Goal: Information Seeking & Learning: Learn about a topic

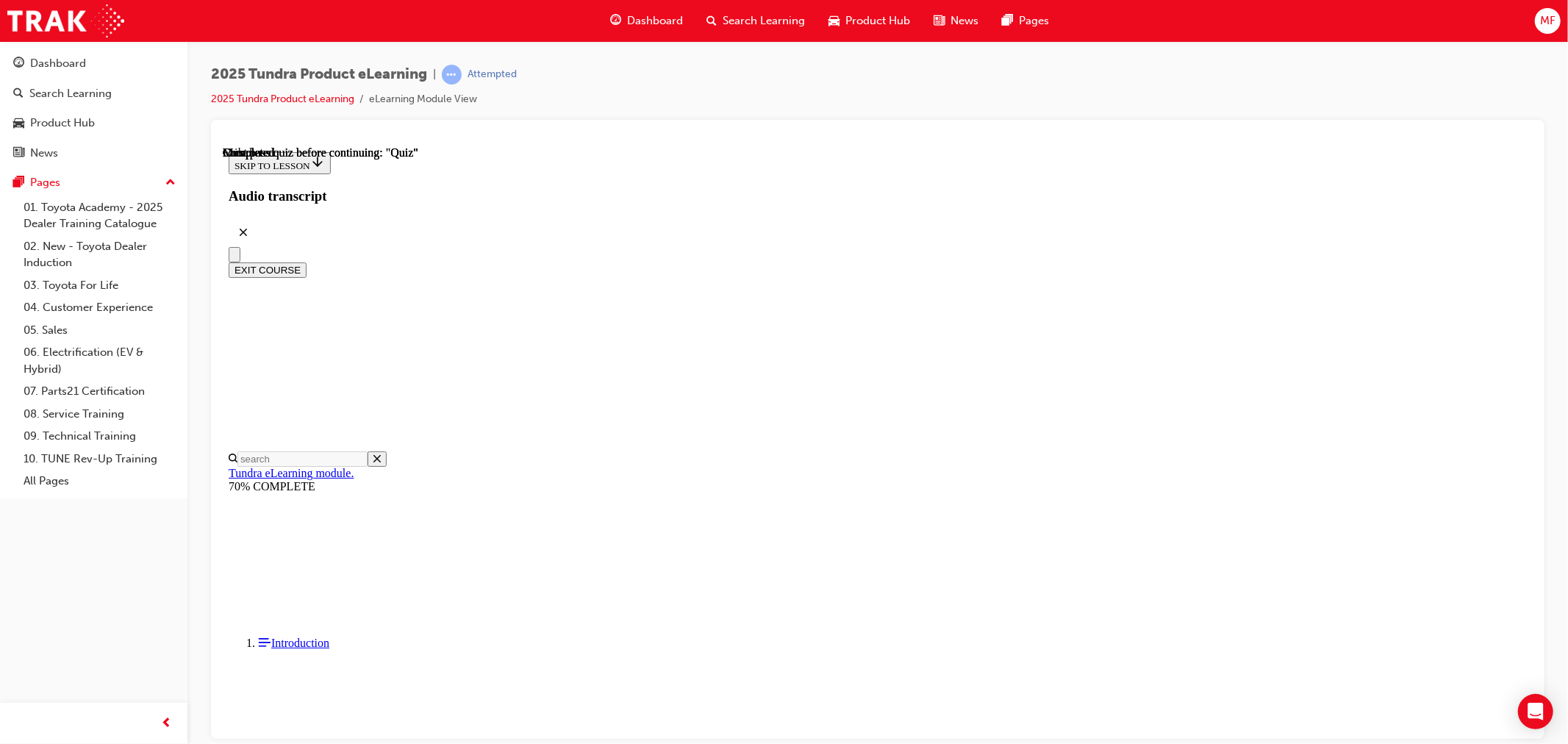
scroll to position [202, 0]
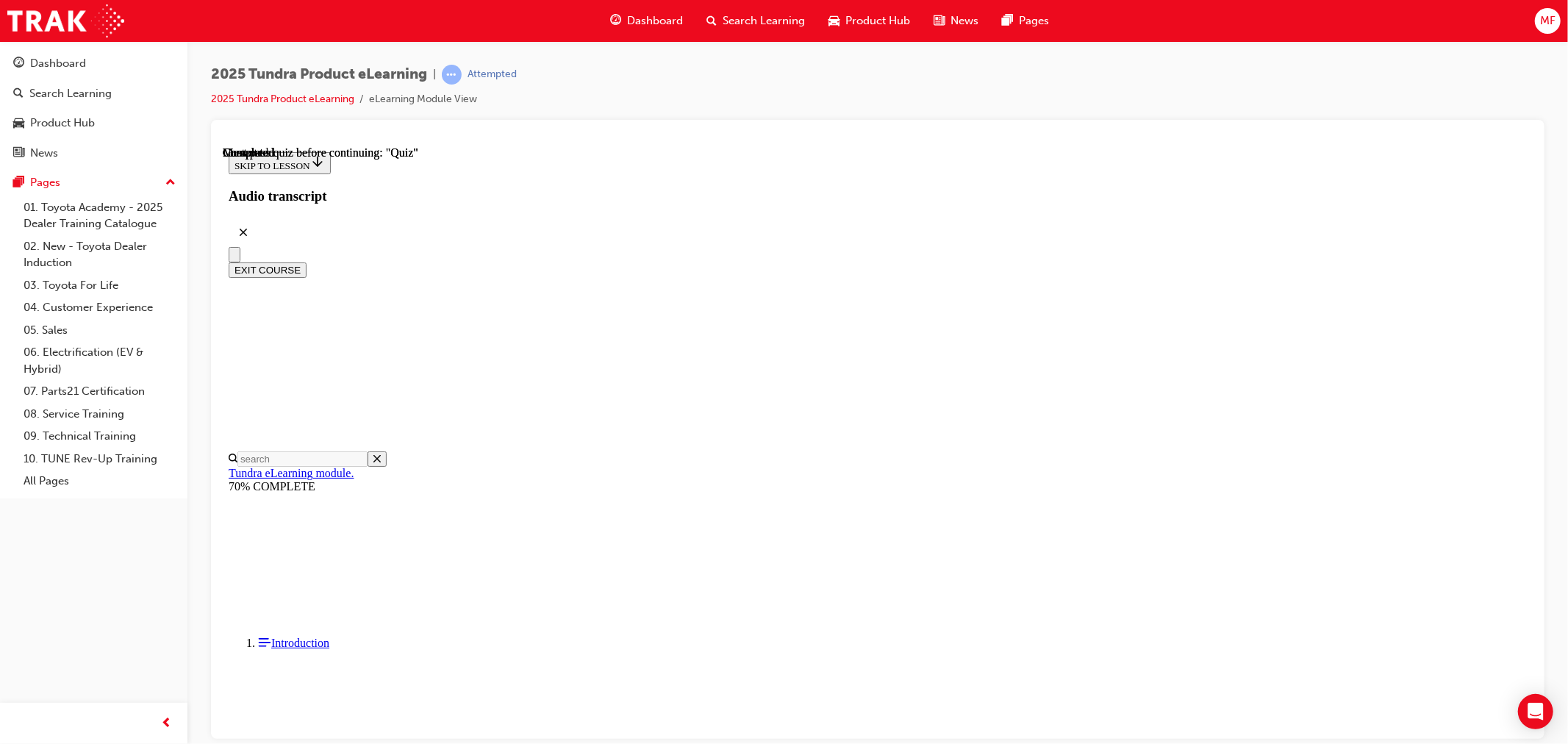
radio input "true"
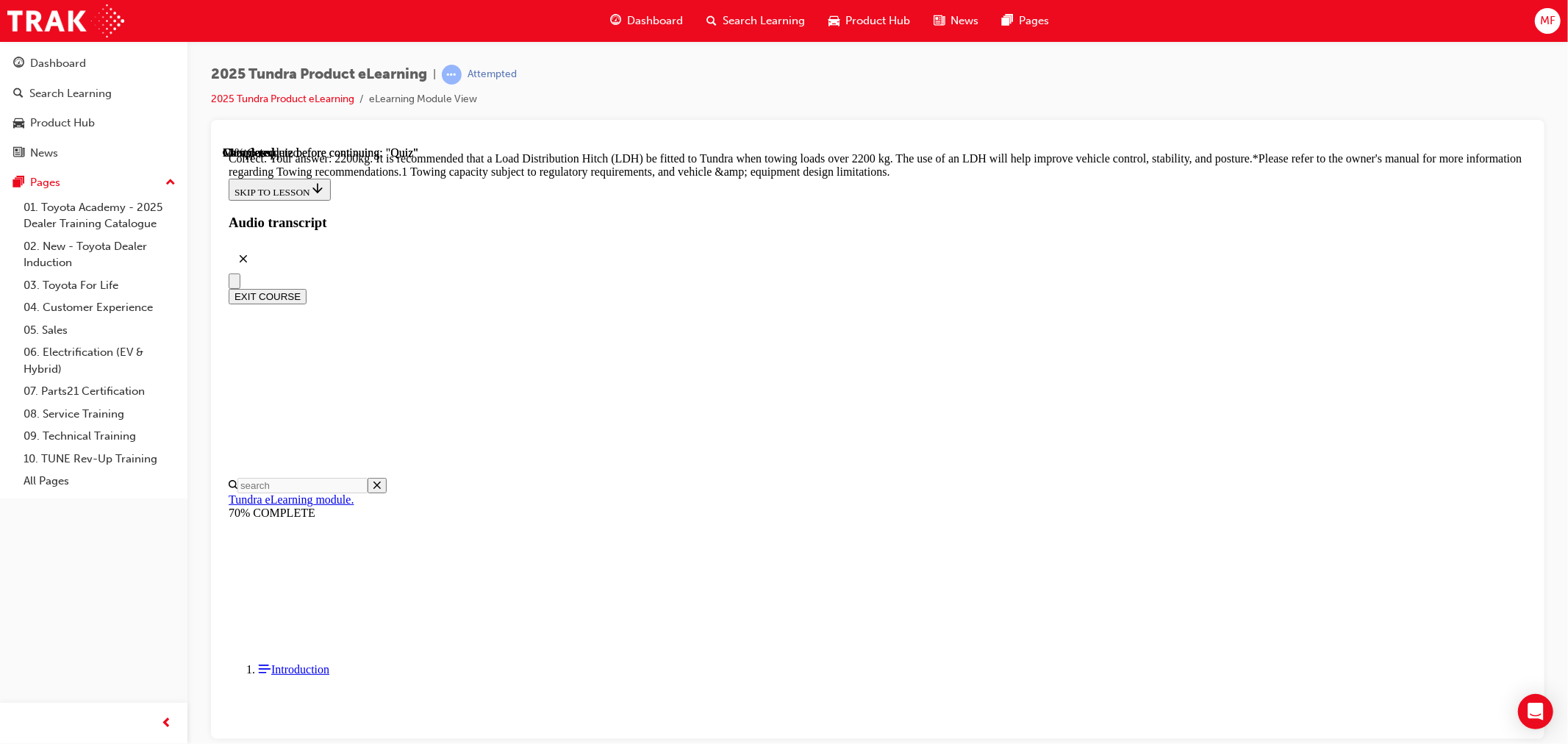
scroll to position [541, 0]
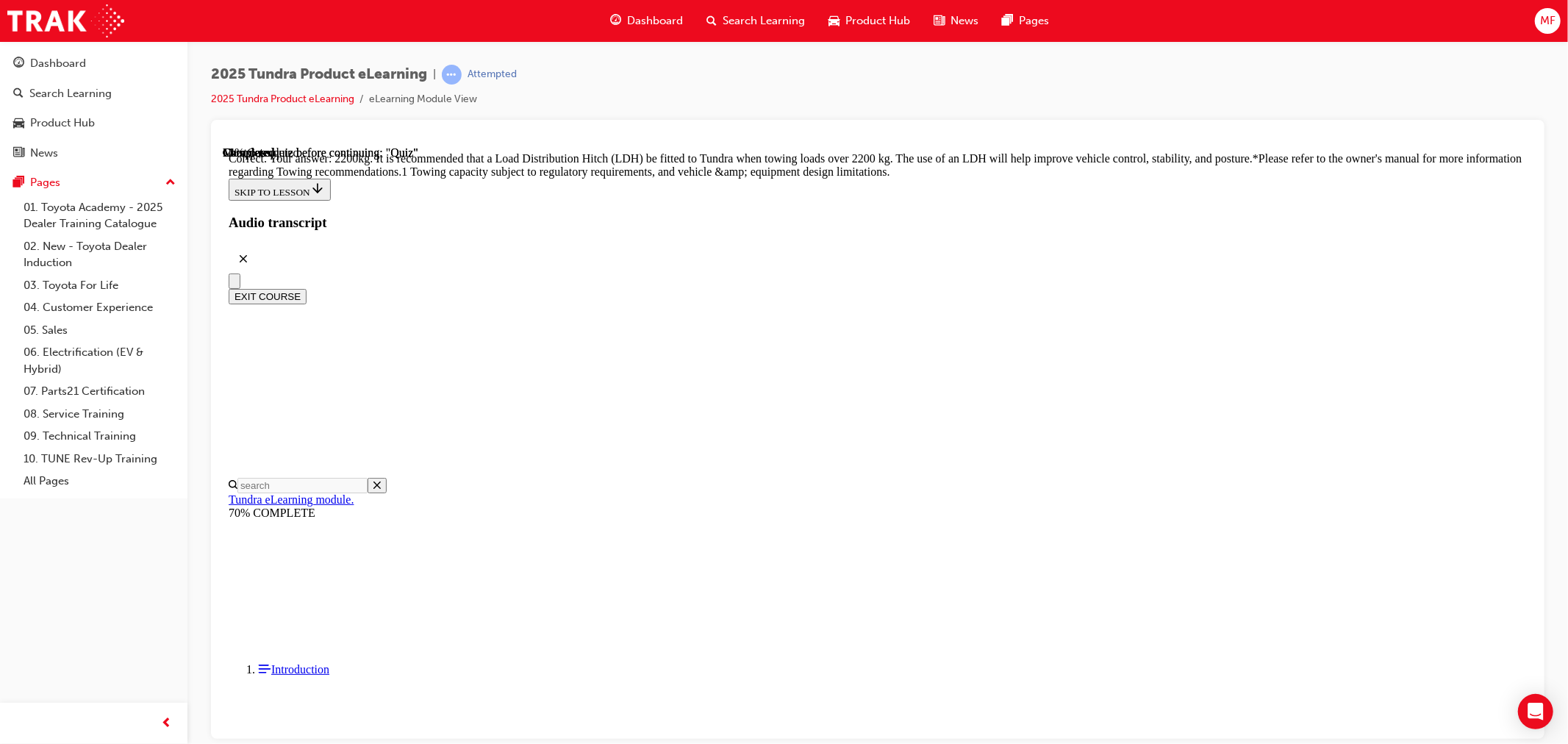
radio input "true"
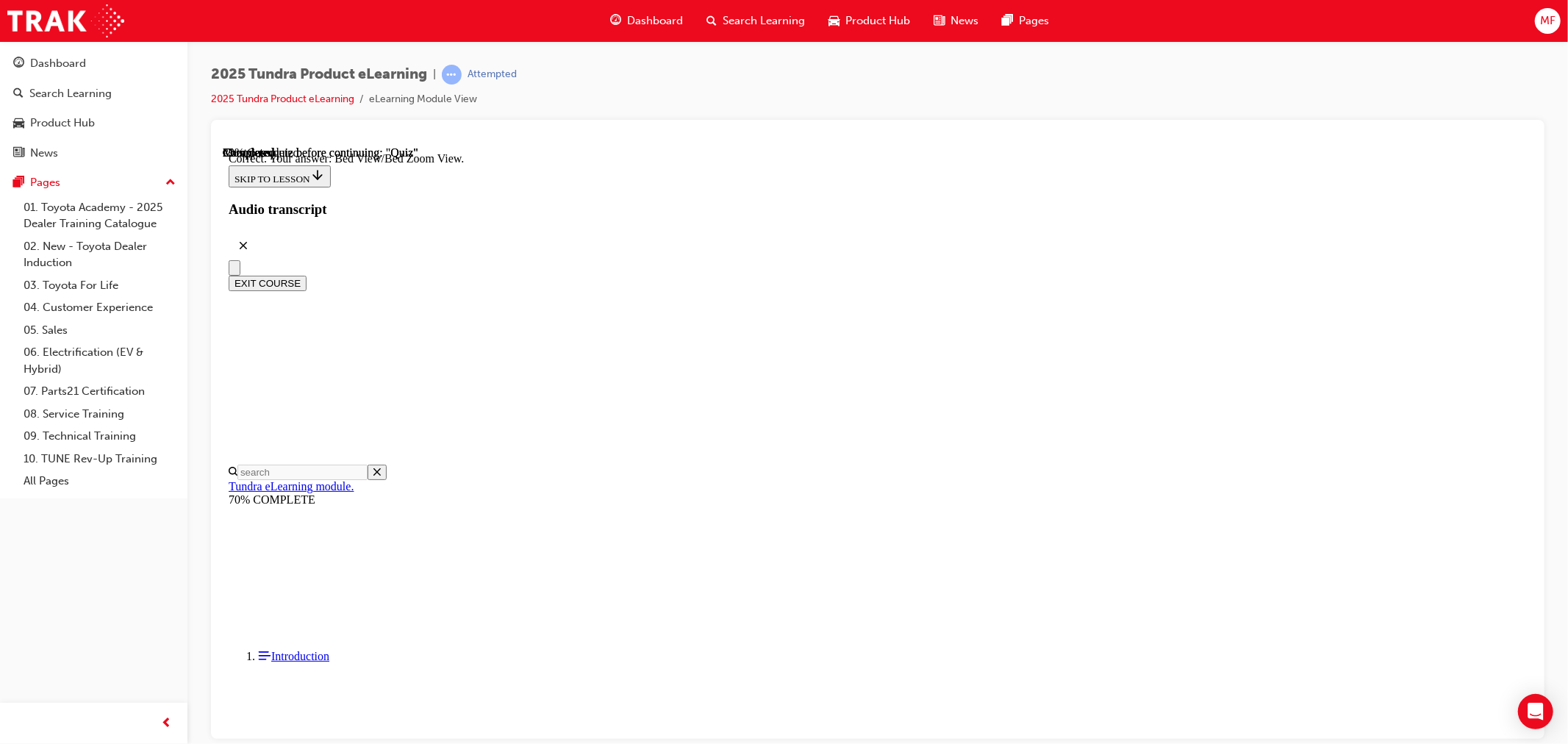
scroll to position [342, 0]
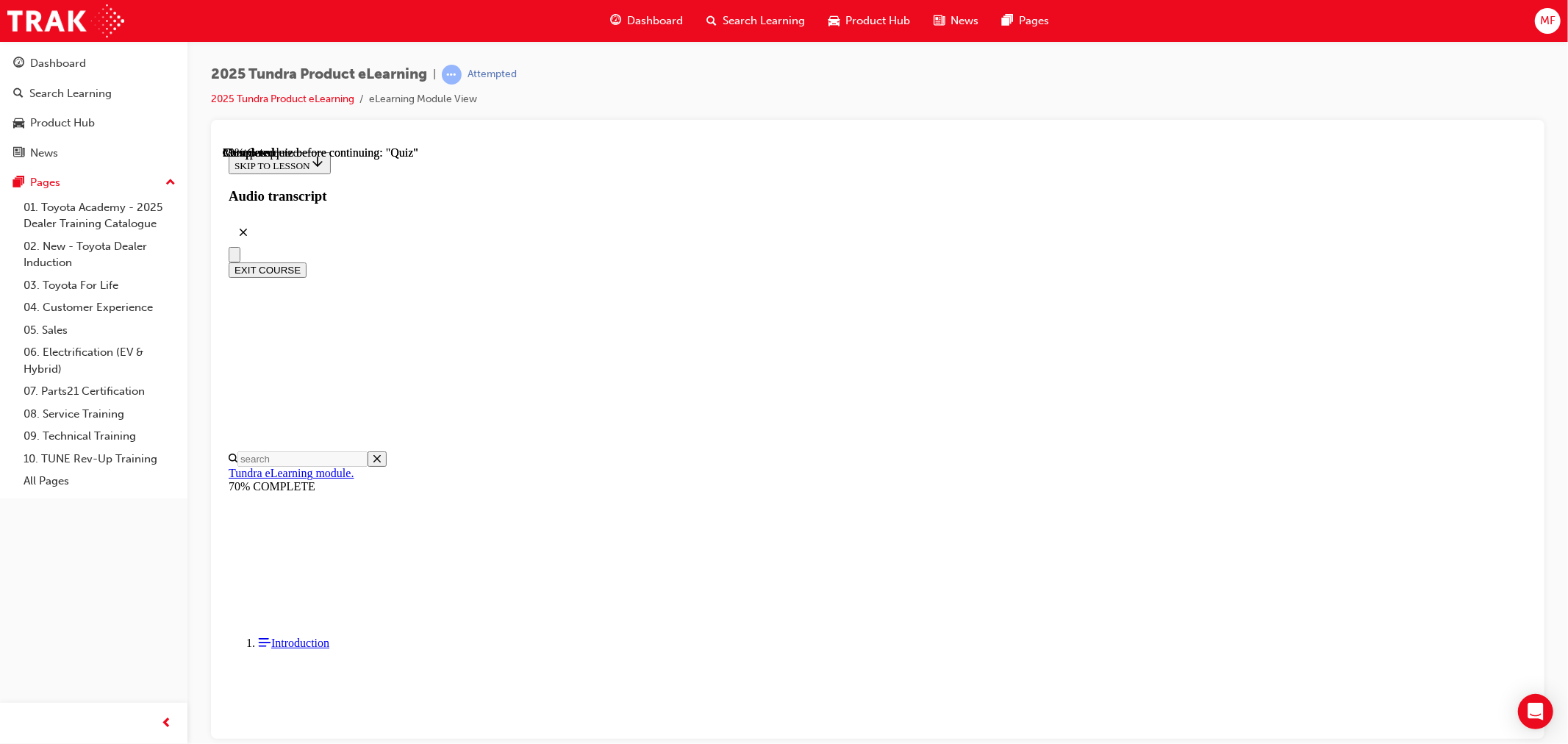
scroll to position [53, 0]
drag, startPoint x: 790, startPoint y: 485, endPoint x: 800, endPoint y: 500, distance: 18.0
radio input "true"
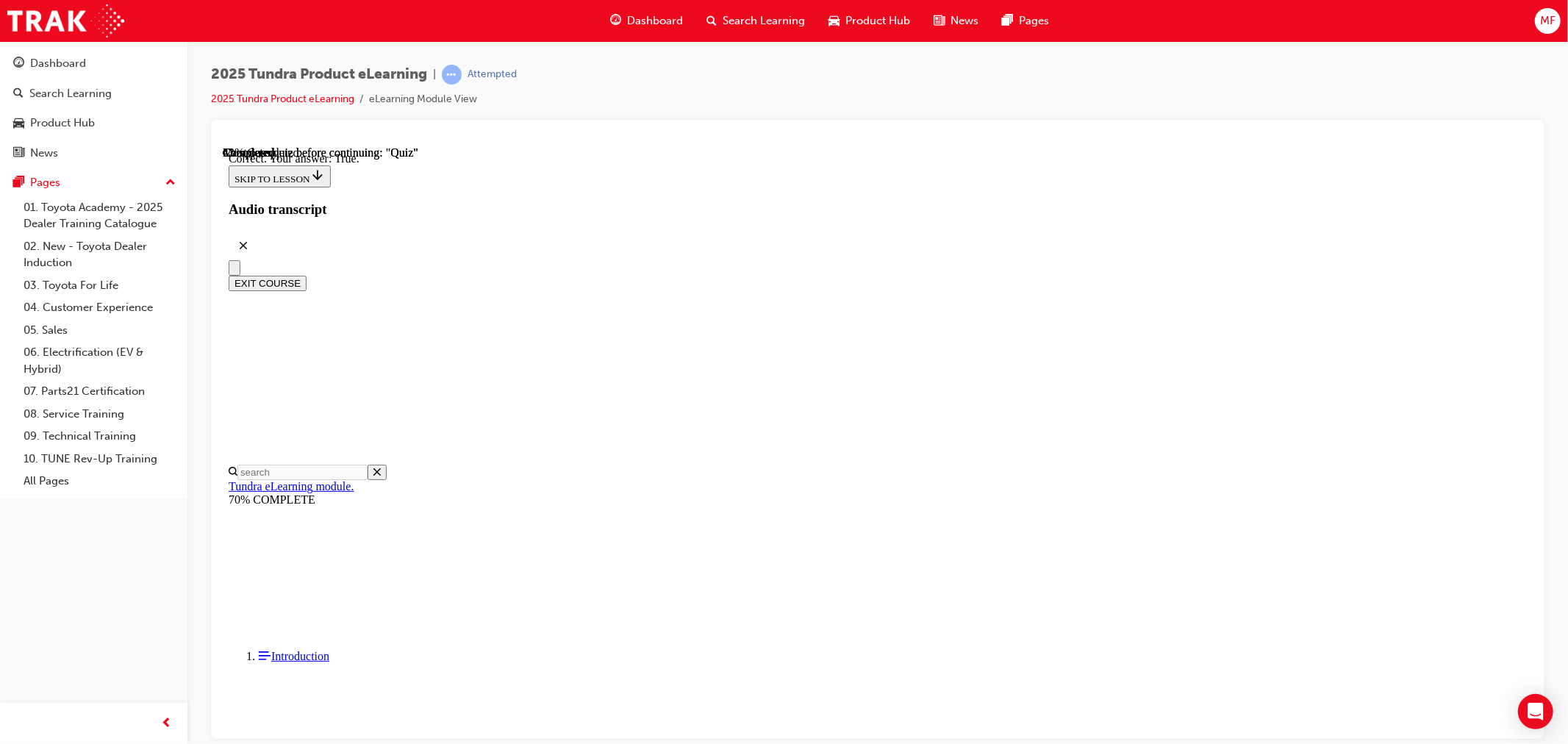
scroll to position [99, 0]
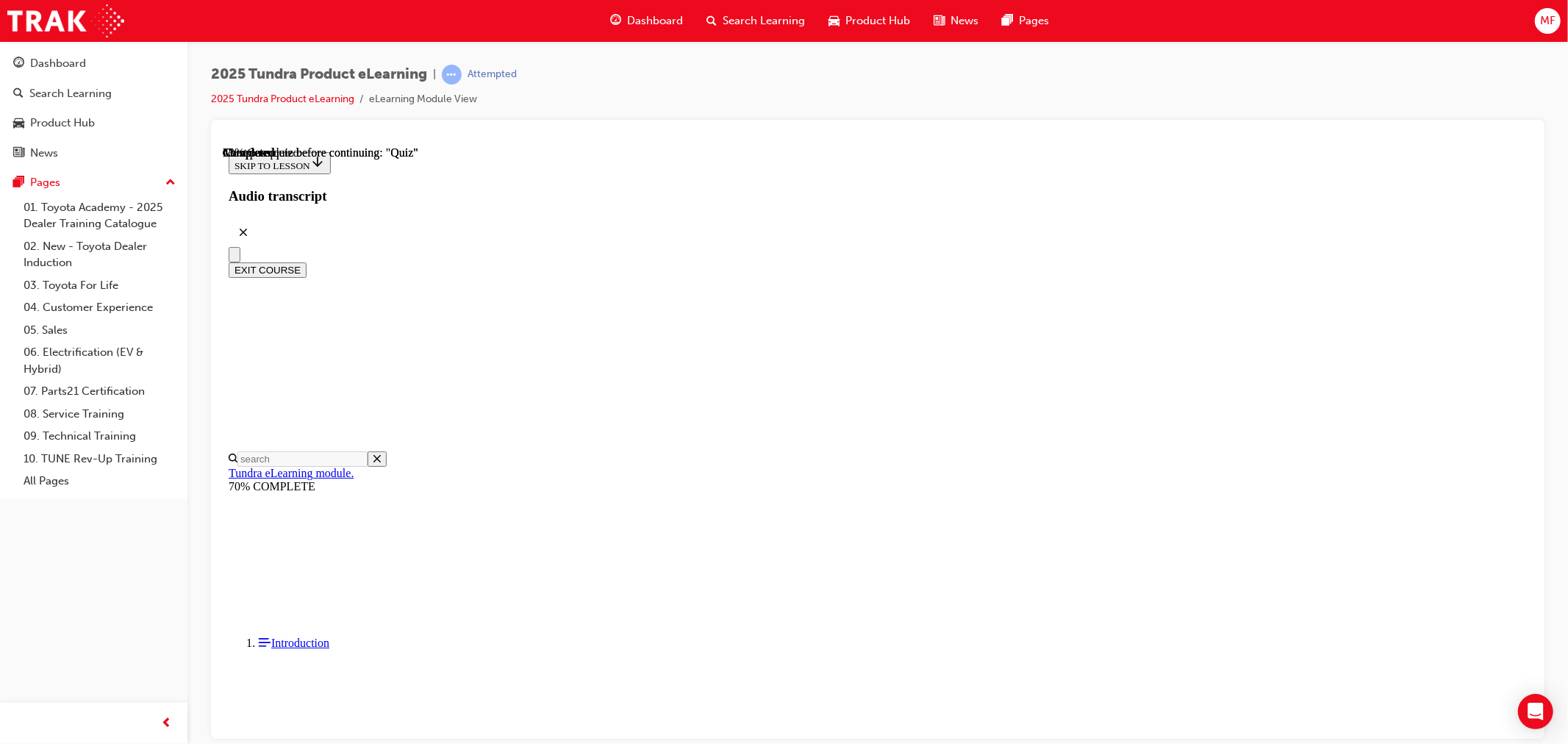
scroll to position [84, 0]
radio input "true"
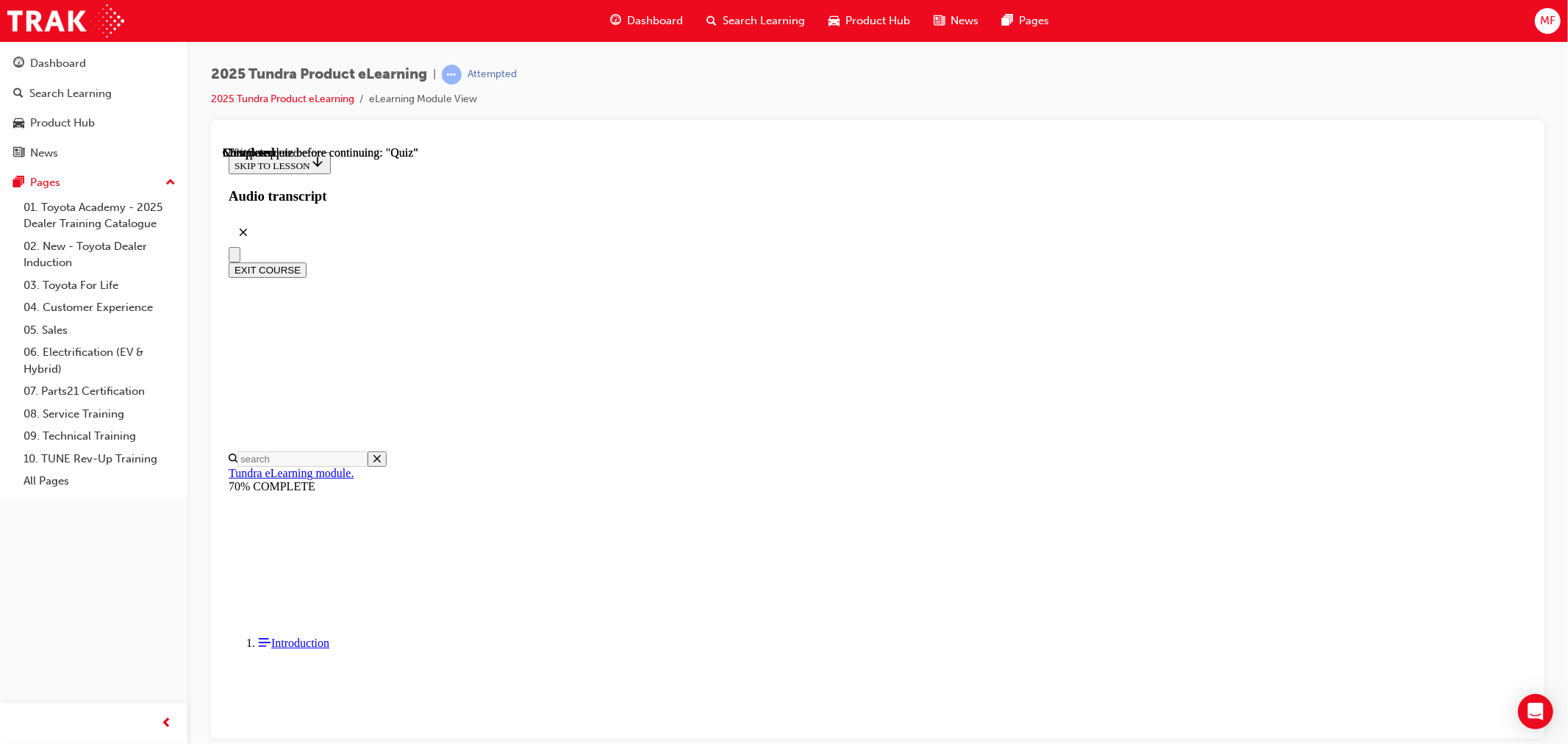
radio input "true"
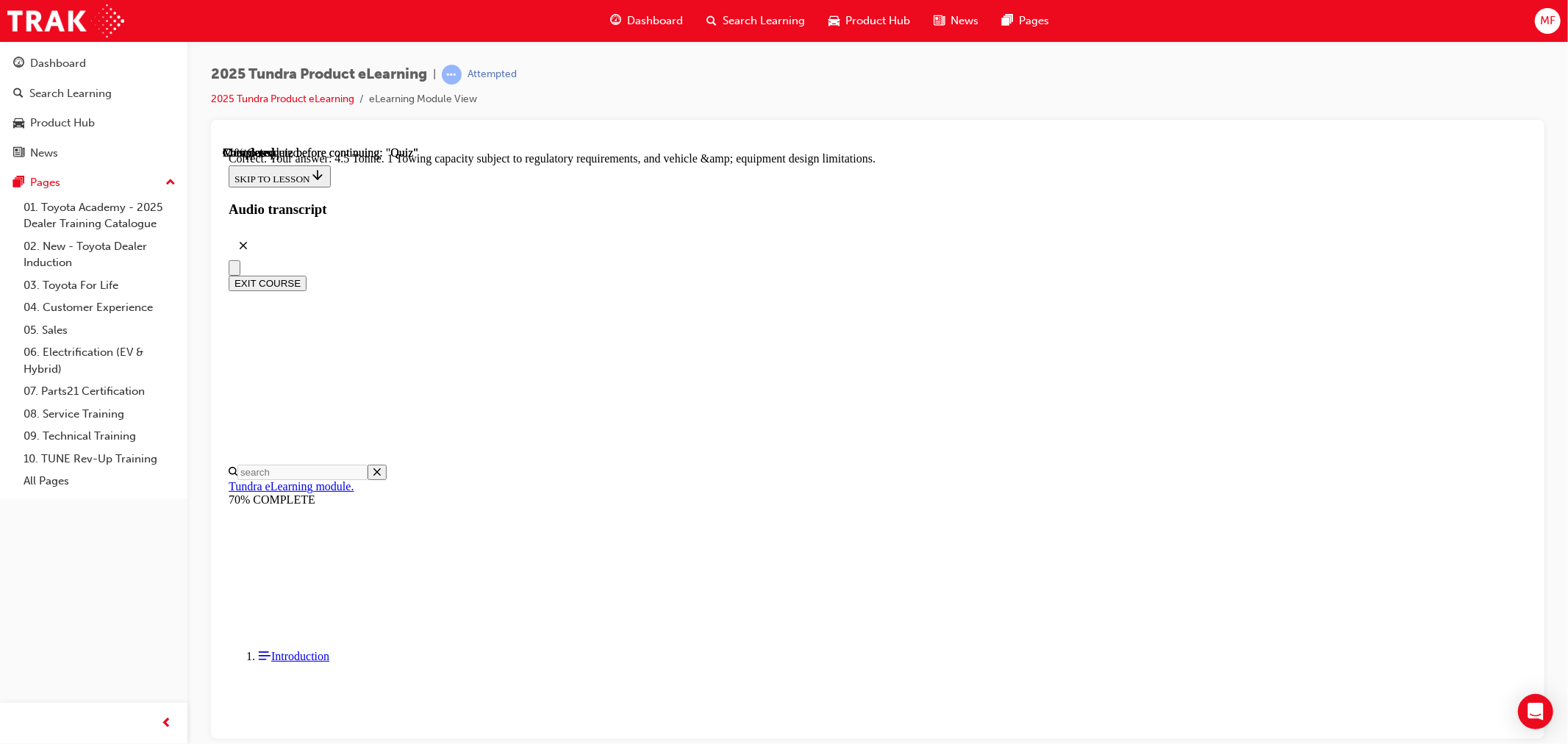
scroll to position [332, 0]
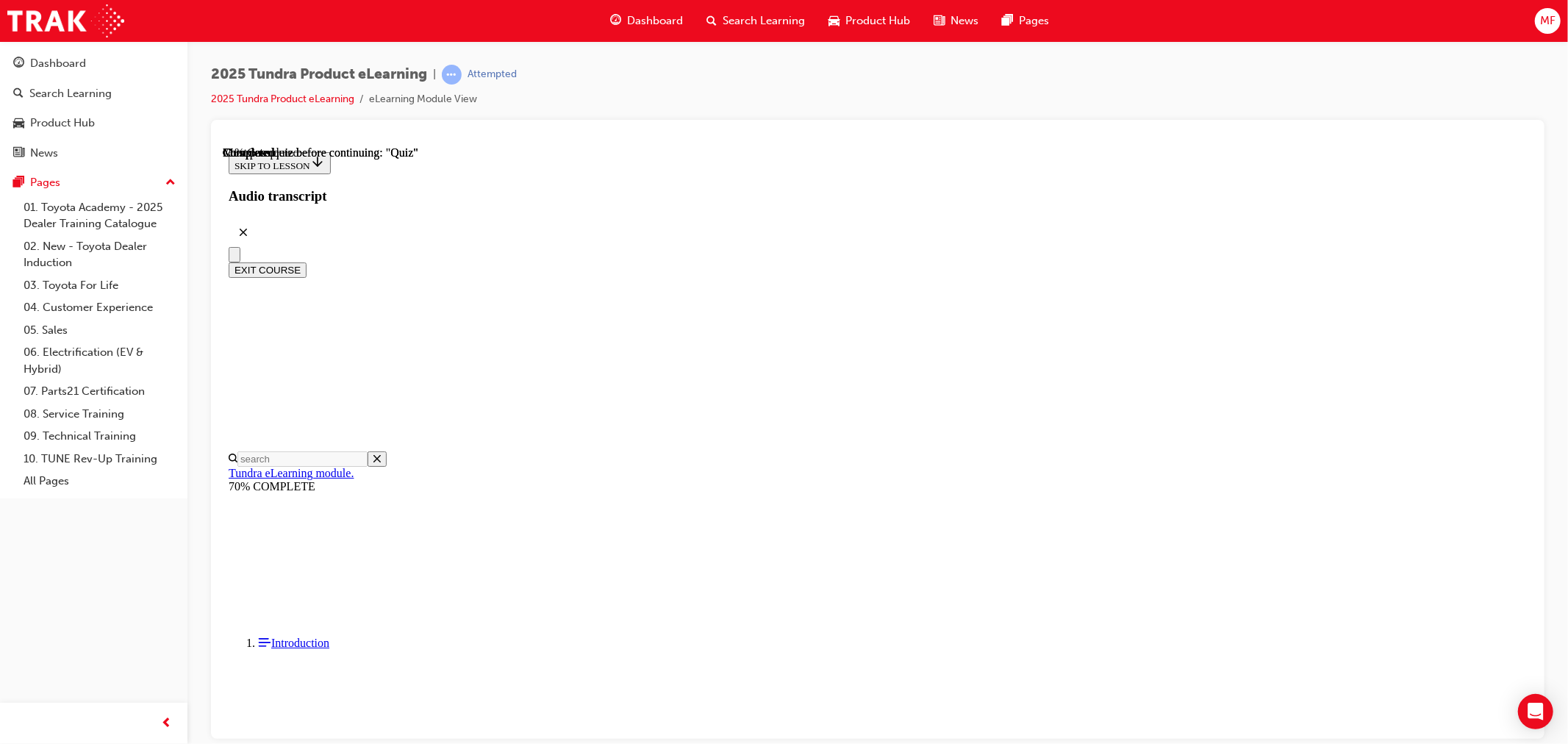
radio input "true"
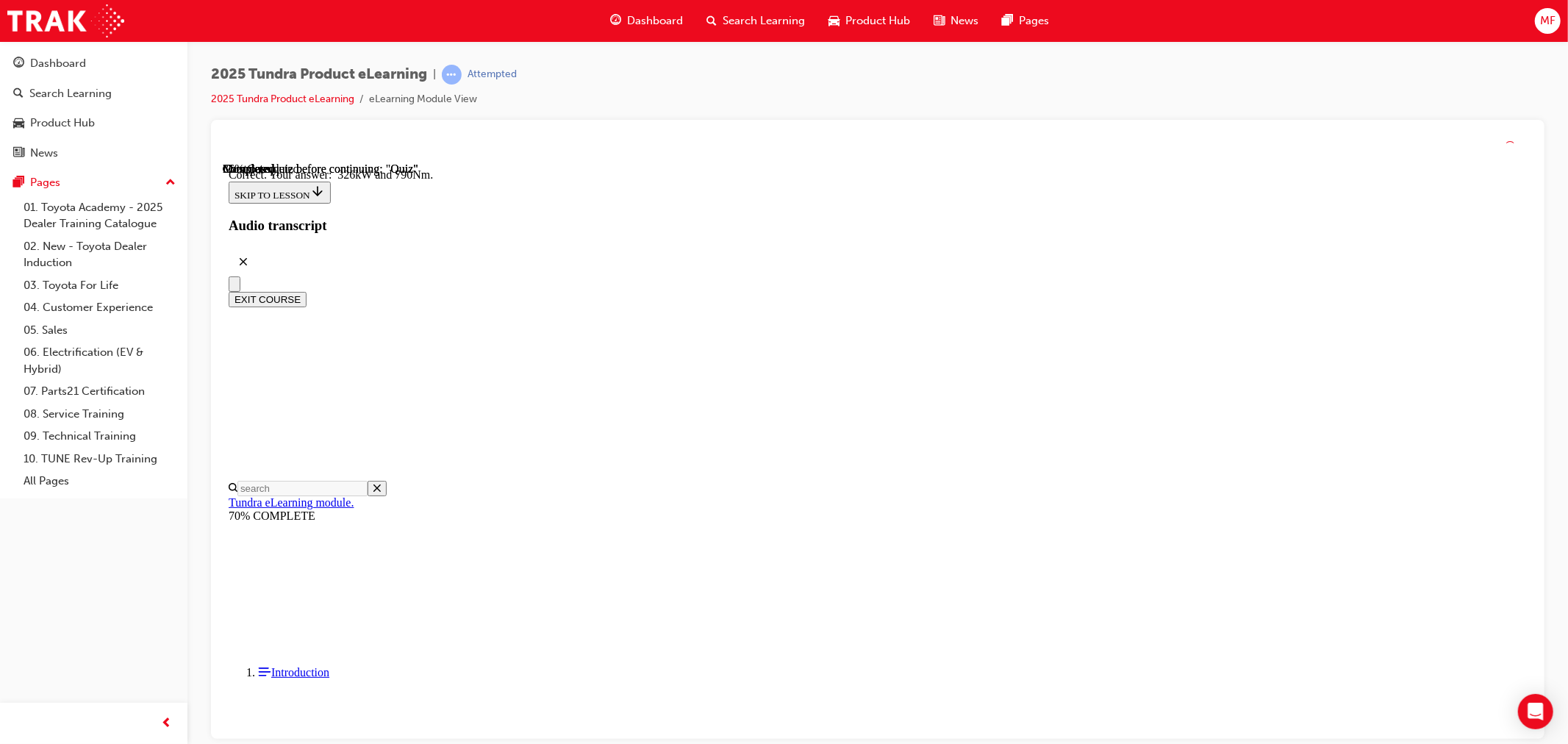
scroll to position [242, 0]
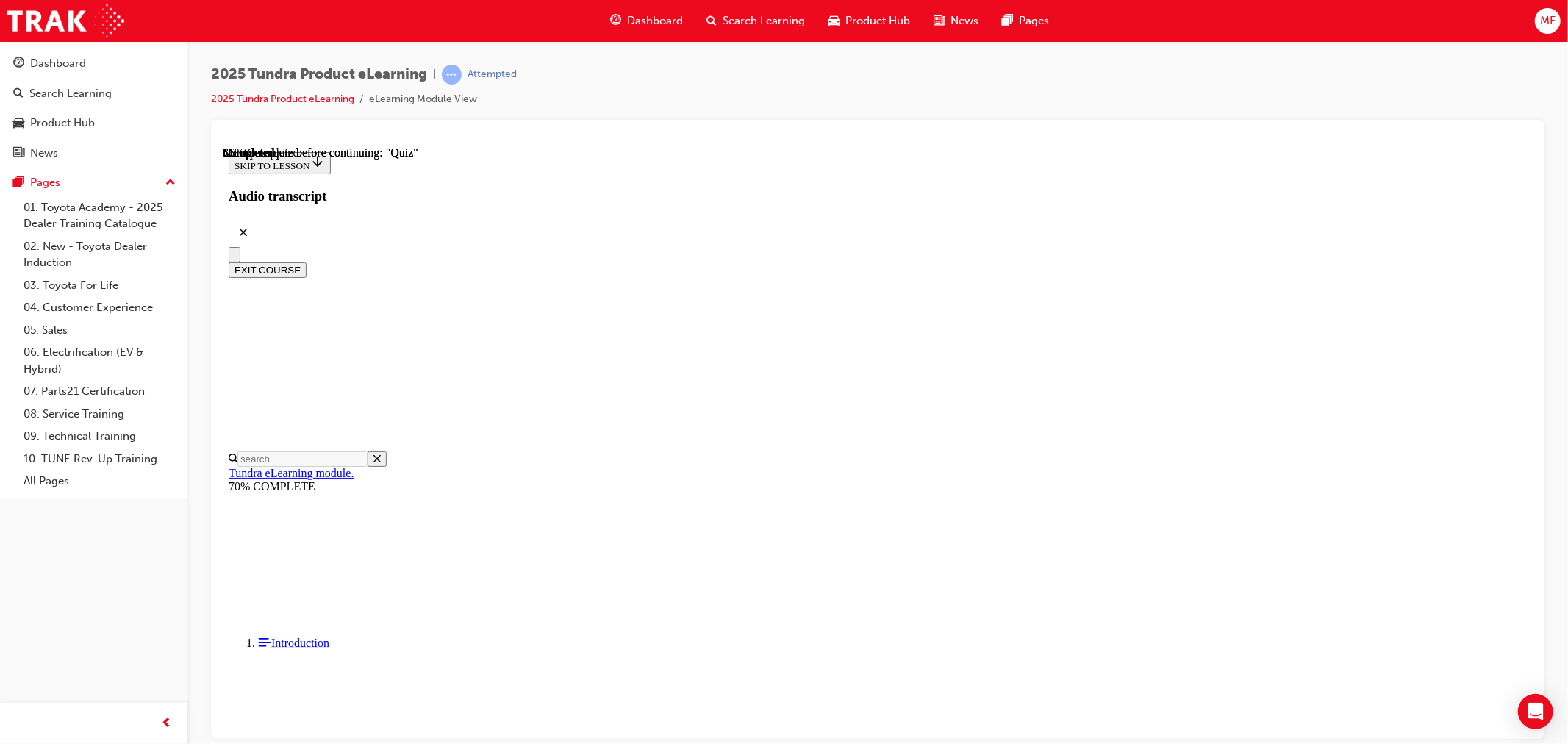
scroll to position [246, 0]
radio input "true"
drag, startPoint x: 964, startPoint y: 609, endPoint x: 959, endPoint y: 603, distance: 7.8
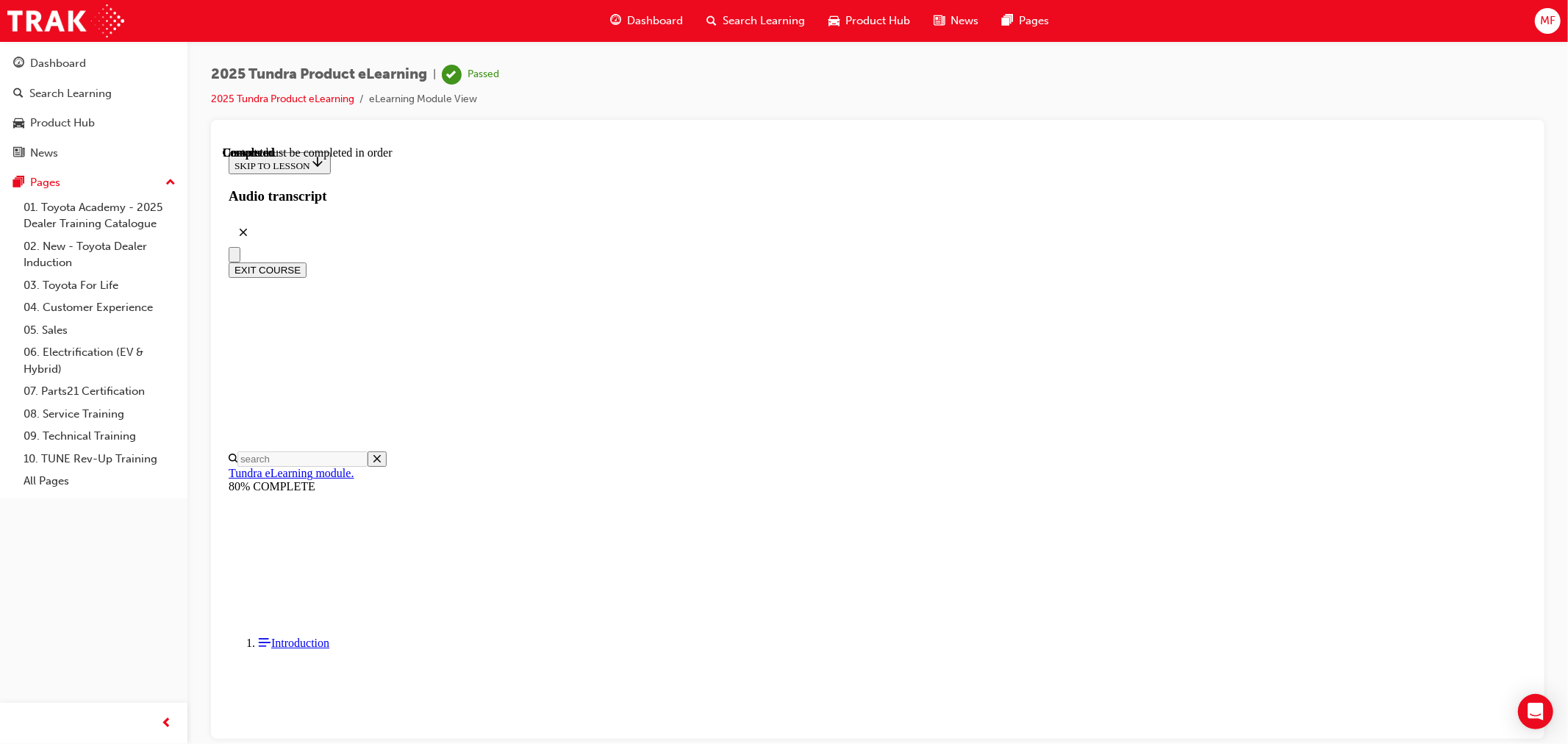
scroll to position [202, 0]
